Goal: Find specific fact: Find specific fact

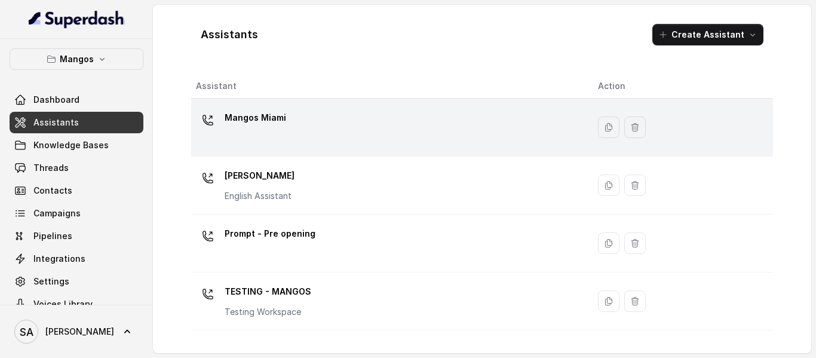
scroll to position [20, 0]
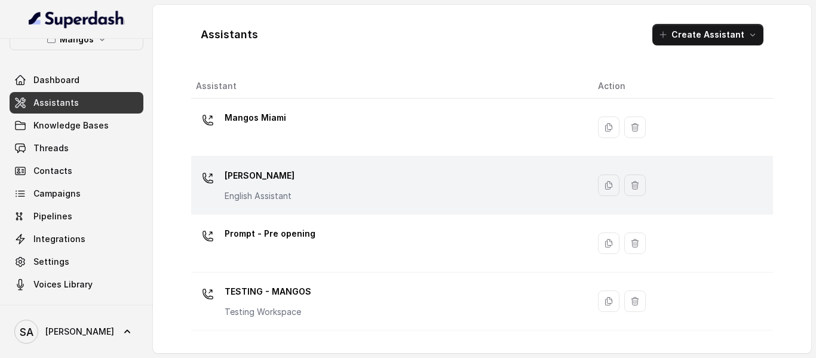
click at [291, 173] on p "[PERSON_NAME]" at bounding box center [260, 175] width 70 height 19
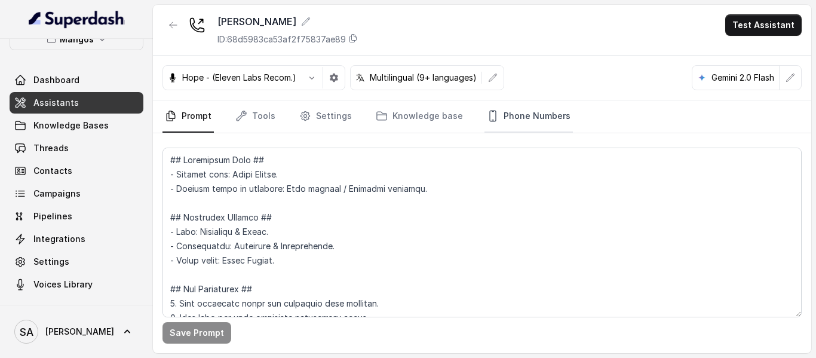
click at [512, 117] on link "Phone Numbers" at bounding box center [528, 116] width 88 height 32
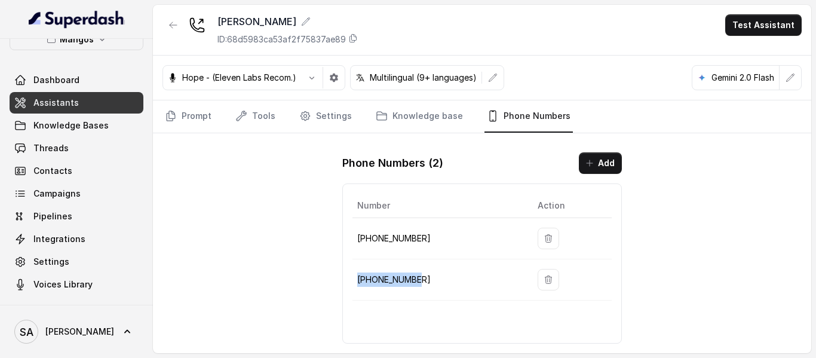
drag, startPoint x: 432, startPoint y: 284, endPoint x: 357, endPoint y: 282, distance: 75.3
click at [357, 282] on td "[PHONE_NUMBER]" at bounding box center [440, 279] width 176 height 41
copy p "[PHONE_NUMBER]"
drag, startPoint x: 422, startPoint y: 240, endPoint x: 357, endPoint y: 239, distance: 65.1
click at [357, 239] on td "[PHONE_NUMBER]" at bounding box center [440, 238] width 176 height 41
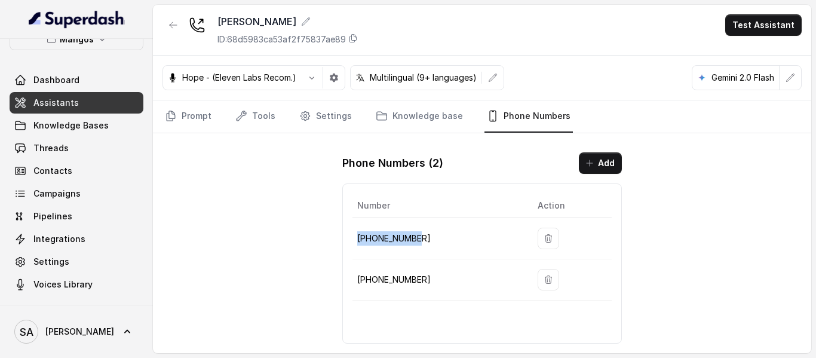
copy p "[PHONE_NUMBER]"
click at [43, 143] on span "Threads" at bounding box center [50, 148] width 35 height 12
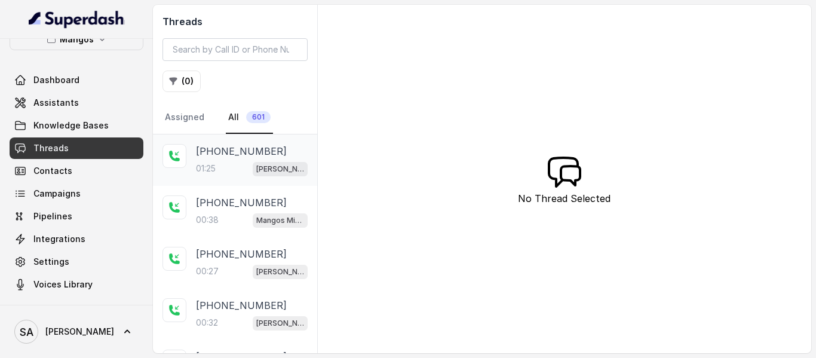
click at [255, 156] on p "[PHONE_NUMBER]" at bounding box center [241, 151] width 91 height 14
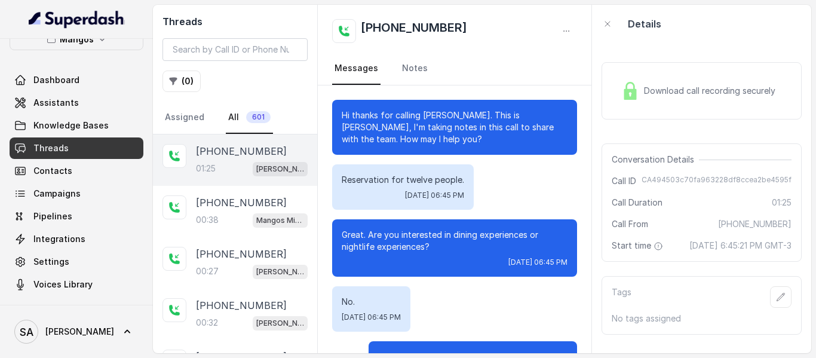
scroll to position [705, 0]
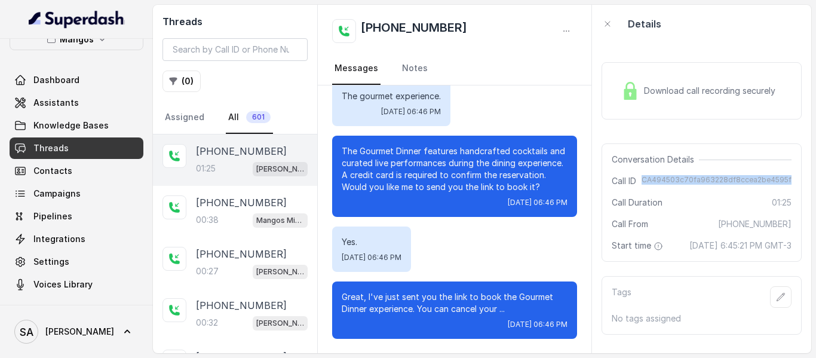
drag, startPoint x: 639, startPoint y: 180, endPoint x: 782, endPoint y: 180, distance: 143.4
click at [782, 180] on div "Conversation Details Call ID CA494503c70fa963228df8ccea2be4595f Call Duration 0…" at bounding box center [701, 202] width 200 height 118
copy span "CA494503c70fa963228df8ccea2be4595f"
